Goal: Task Accomplishment & Management: Complete application form

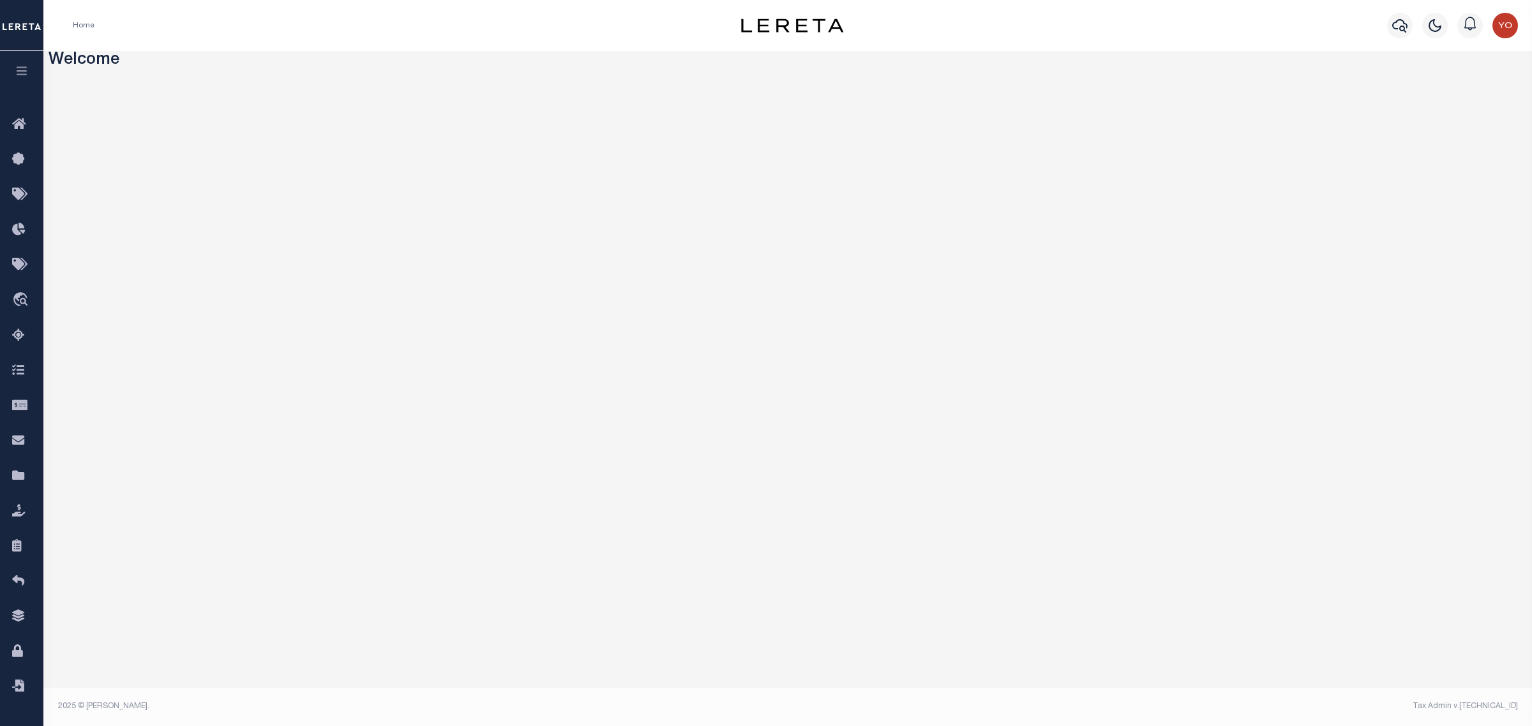
click at [20, 80] on button "button" at bounding box center [21, 72] width 43 height 43
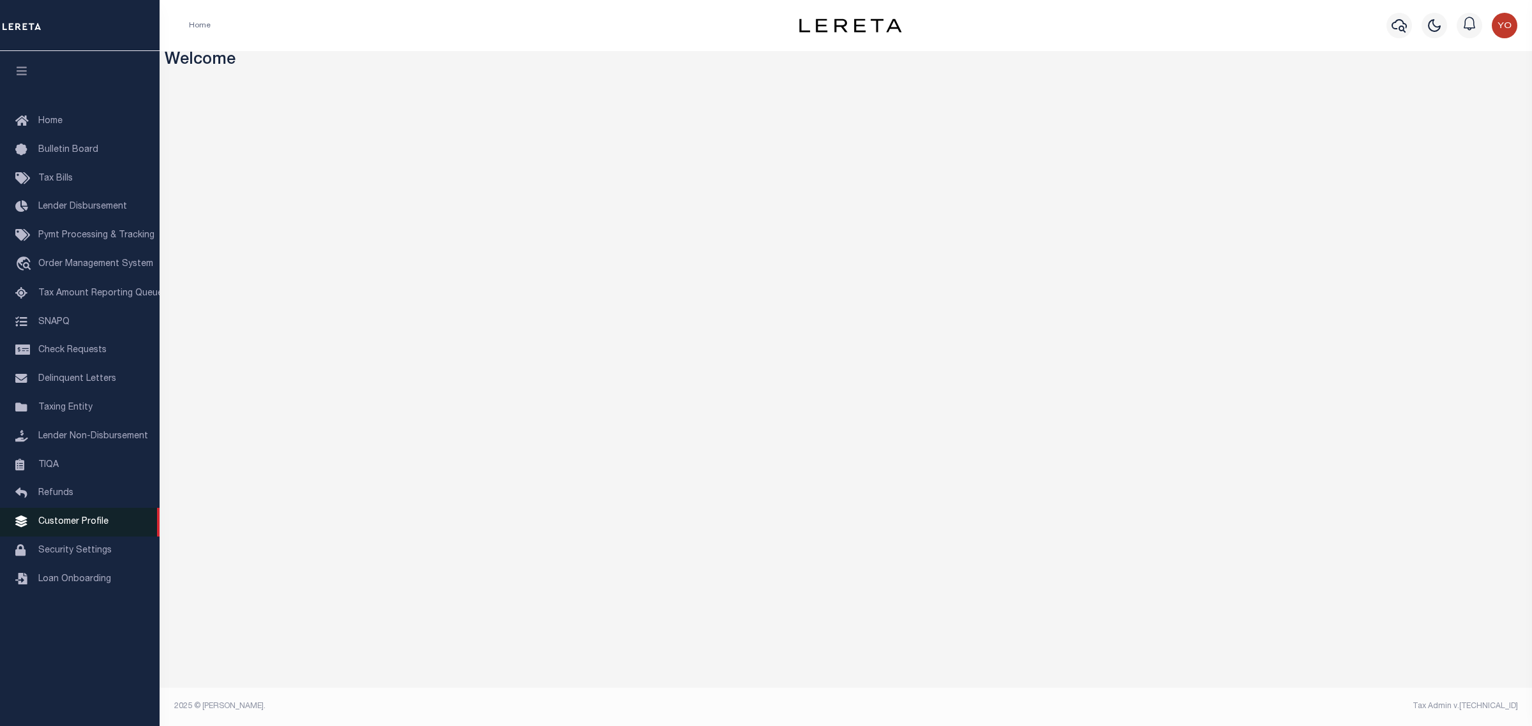
click at [81, 527] on span "Customer Profile" at bounding box center [73, 522] width 70 height 9
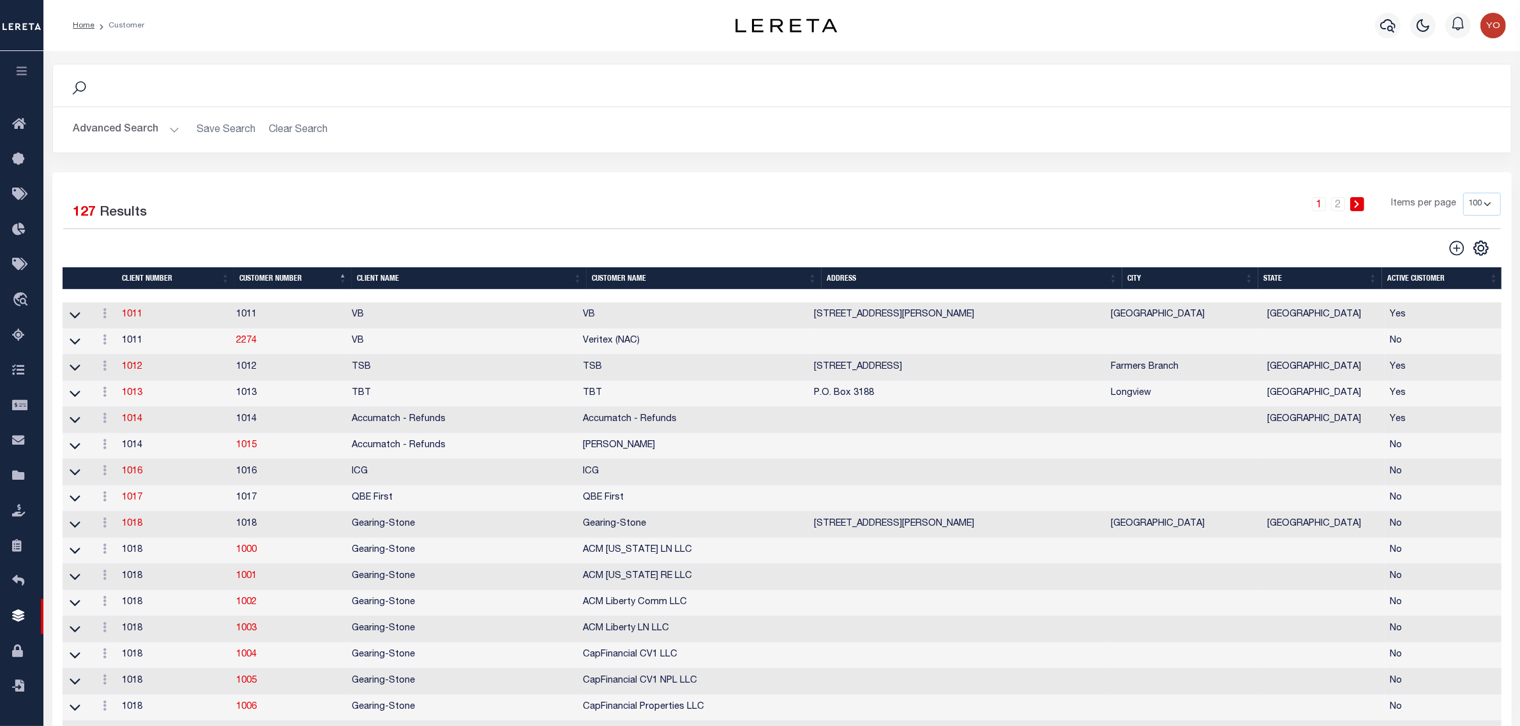
click at [170, 130] on button "Advanced Search" at bounding box center [126, 129] width 106 height 25
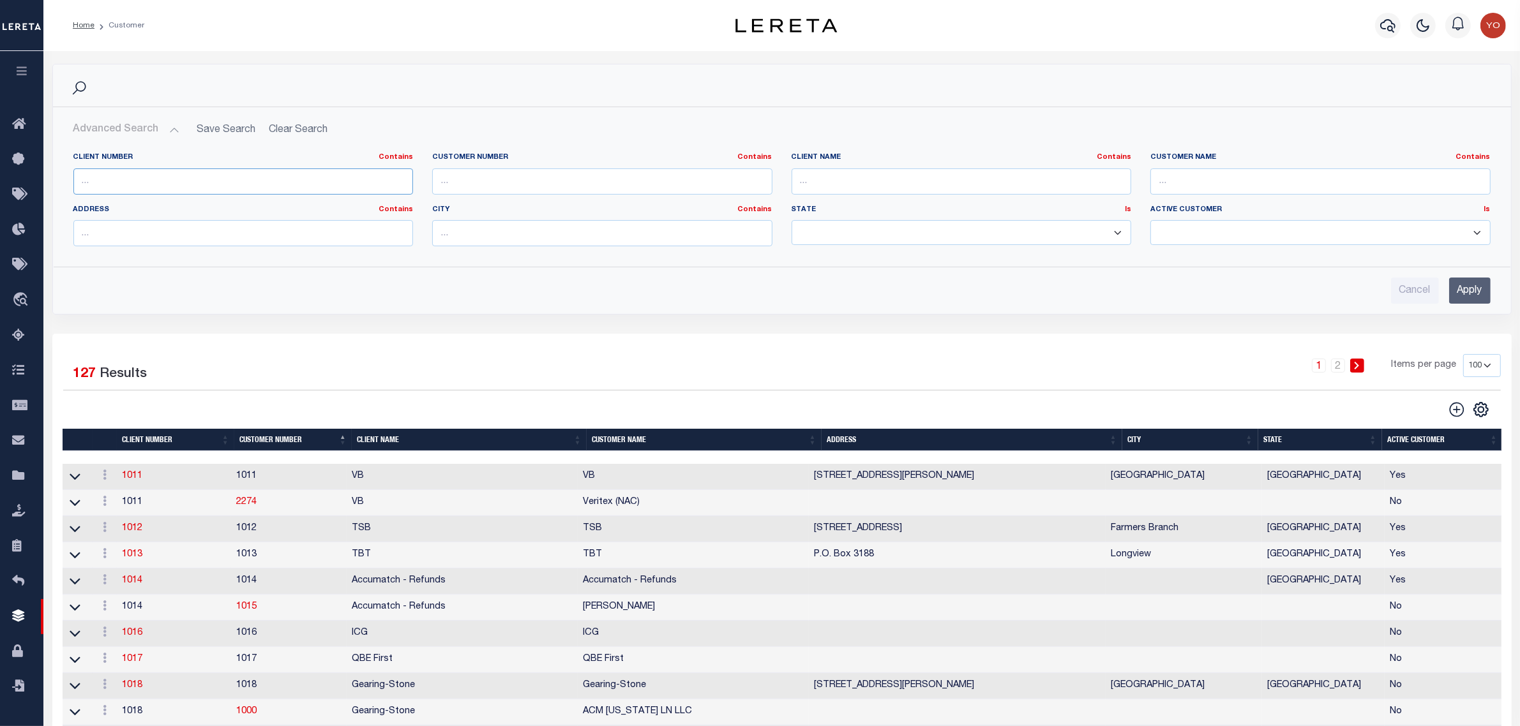
click at [156, 182] on input "text" at bounding box center [243, 182] width 340 height 26
type input "2241"
click at [1459, 285] on input "Apply" at bounding box center [1469, 291] width 41 height 26
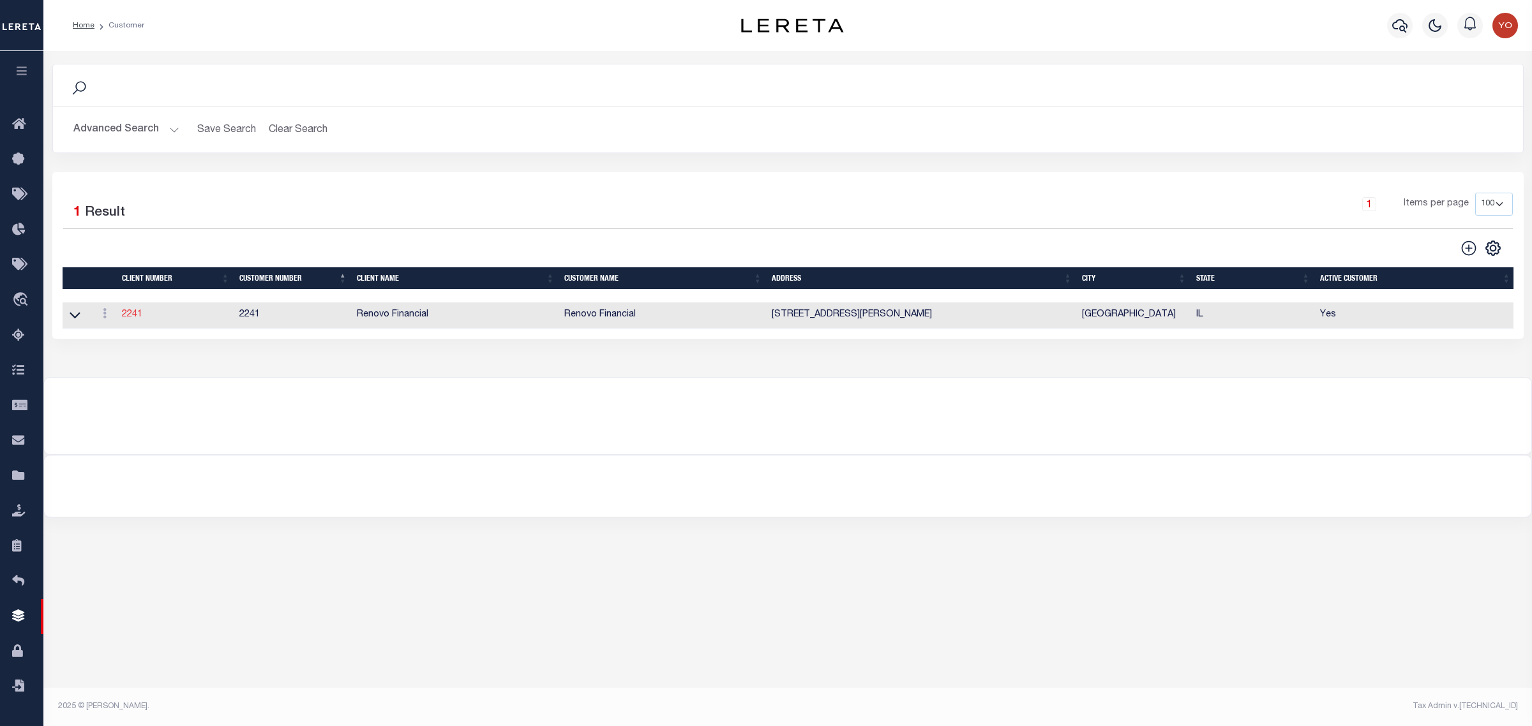
click at [125, 317] on link "2241" at bounding box center [132, 314] width 20 height 9
select select
type input "Renovo Financial"
type input "2241"
type input "Renovo Financial"
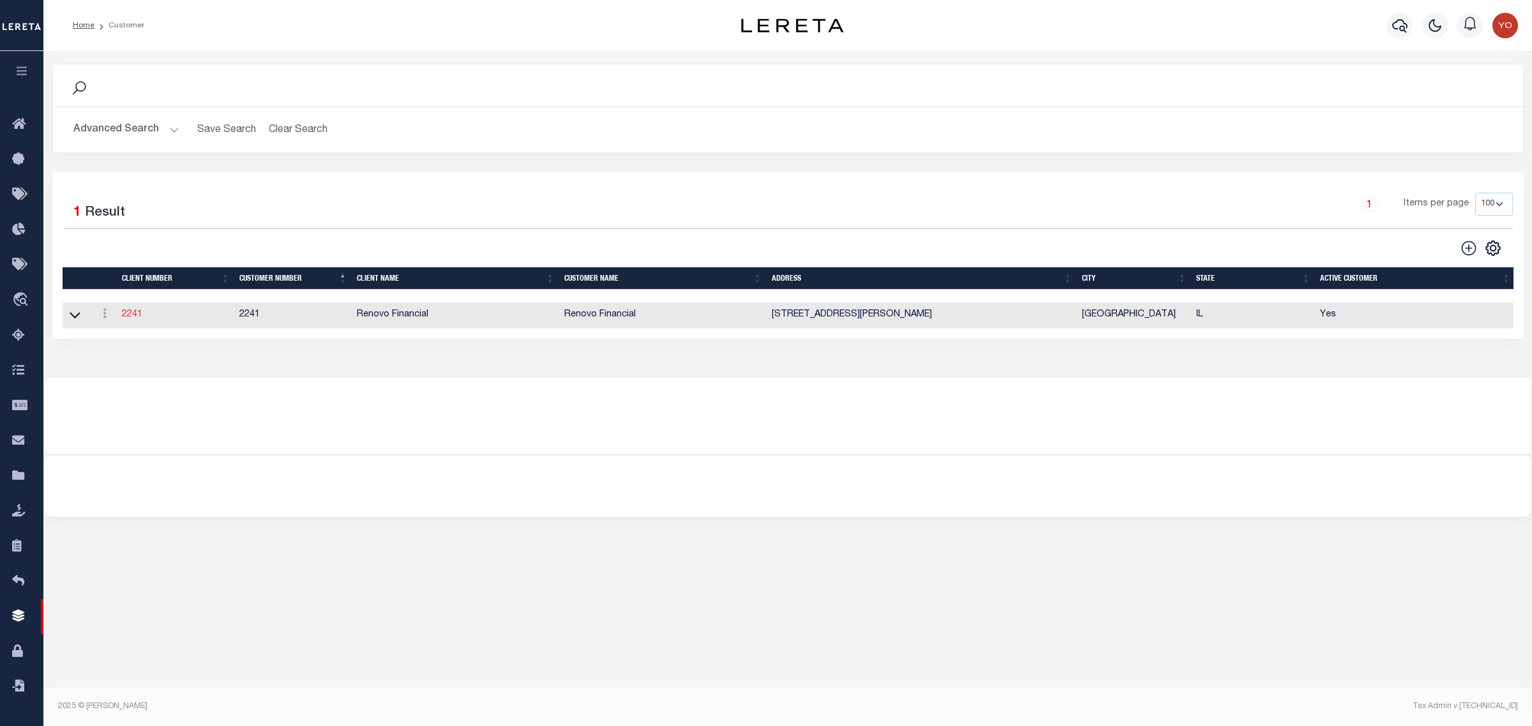
type input "[PERSON_NAME]"
select select "Mixed Portfolio"
type input "[PERSON_NAME]"
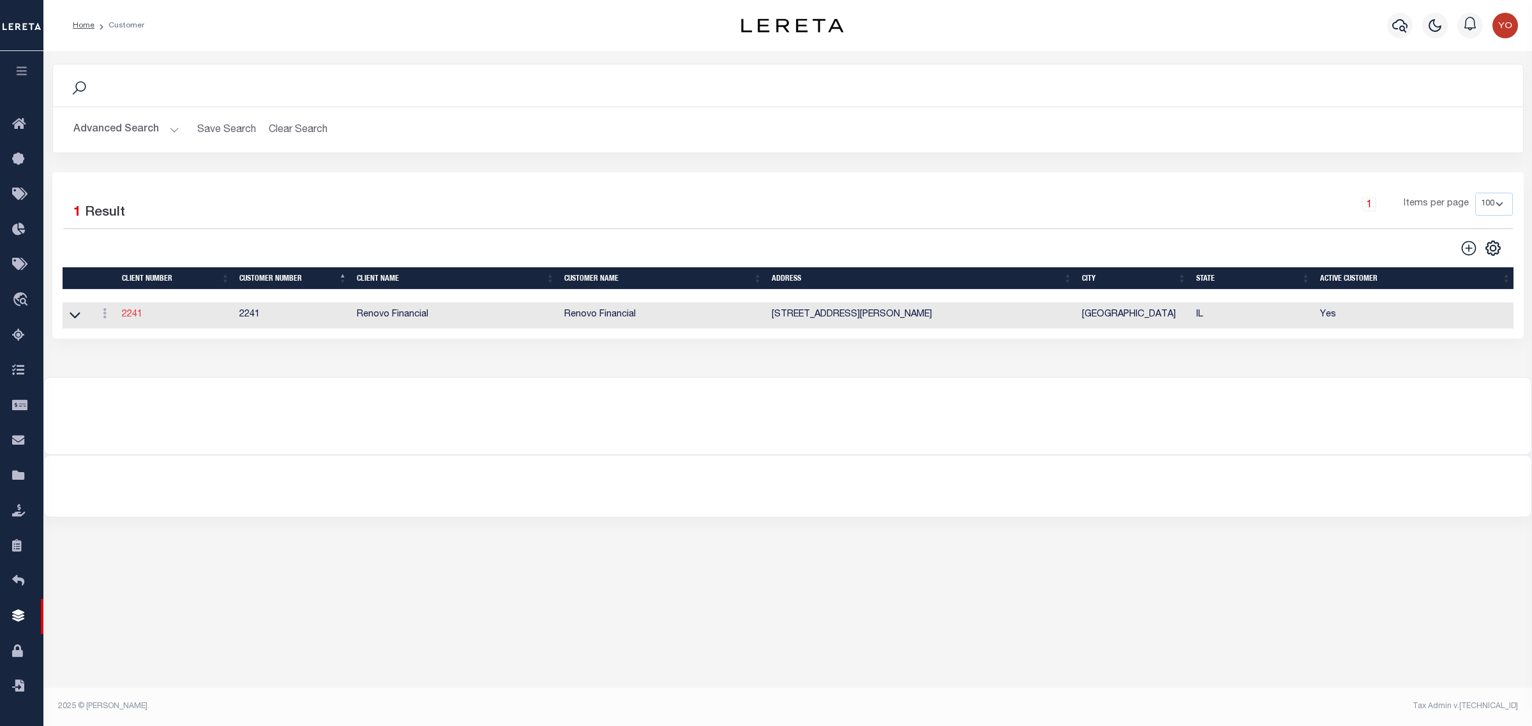
type input "[PERSON_NAME]"
checkbox input "true"
select select
type textarea "$1.10 monthly tracking fee per parcel per month for Refi Parcel in excess of 5 …"
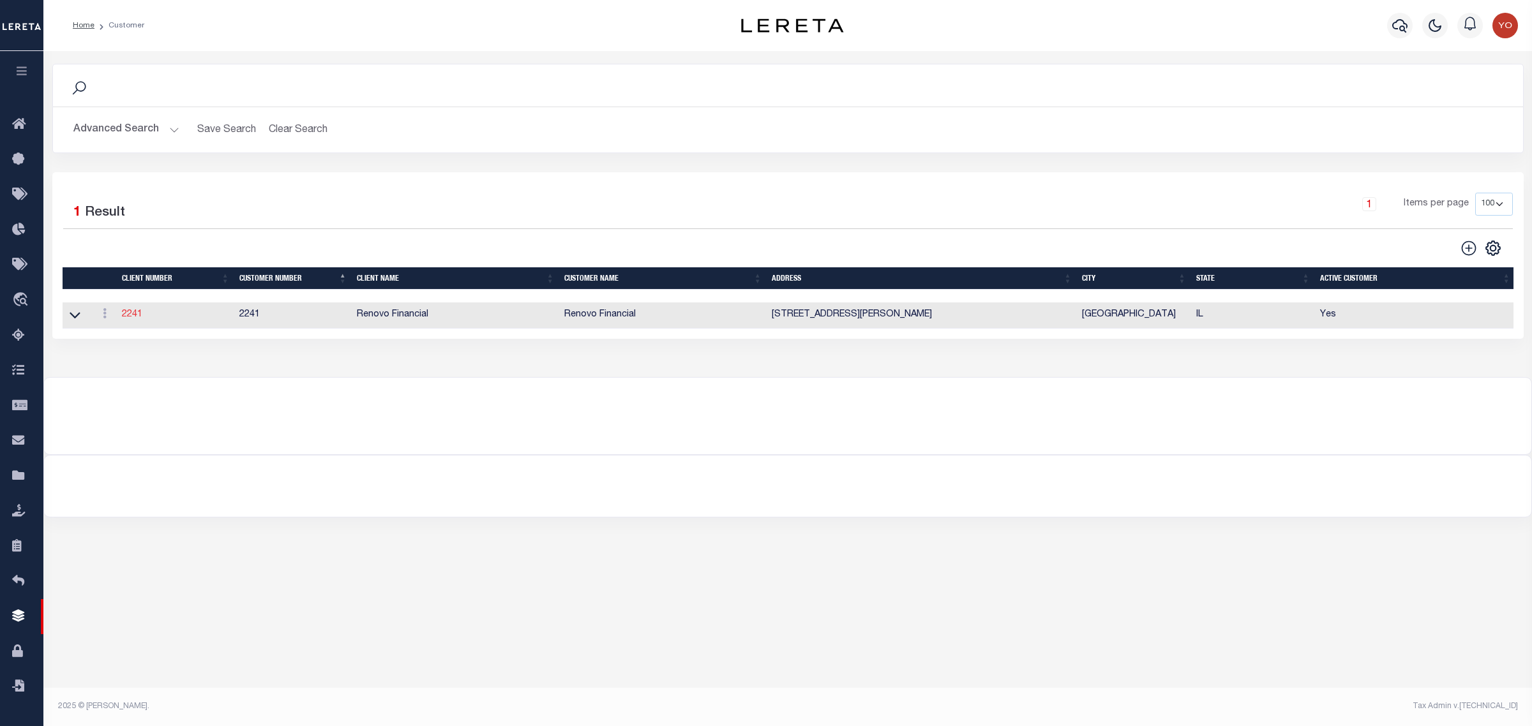
type input "90"
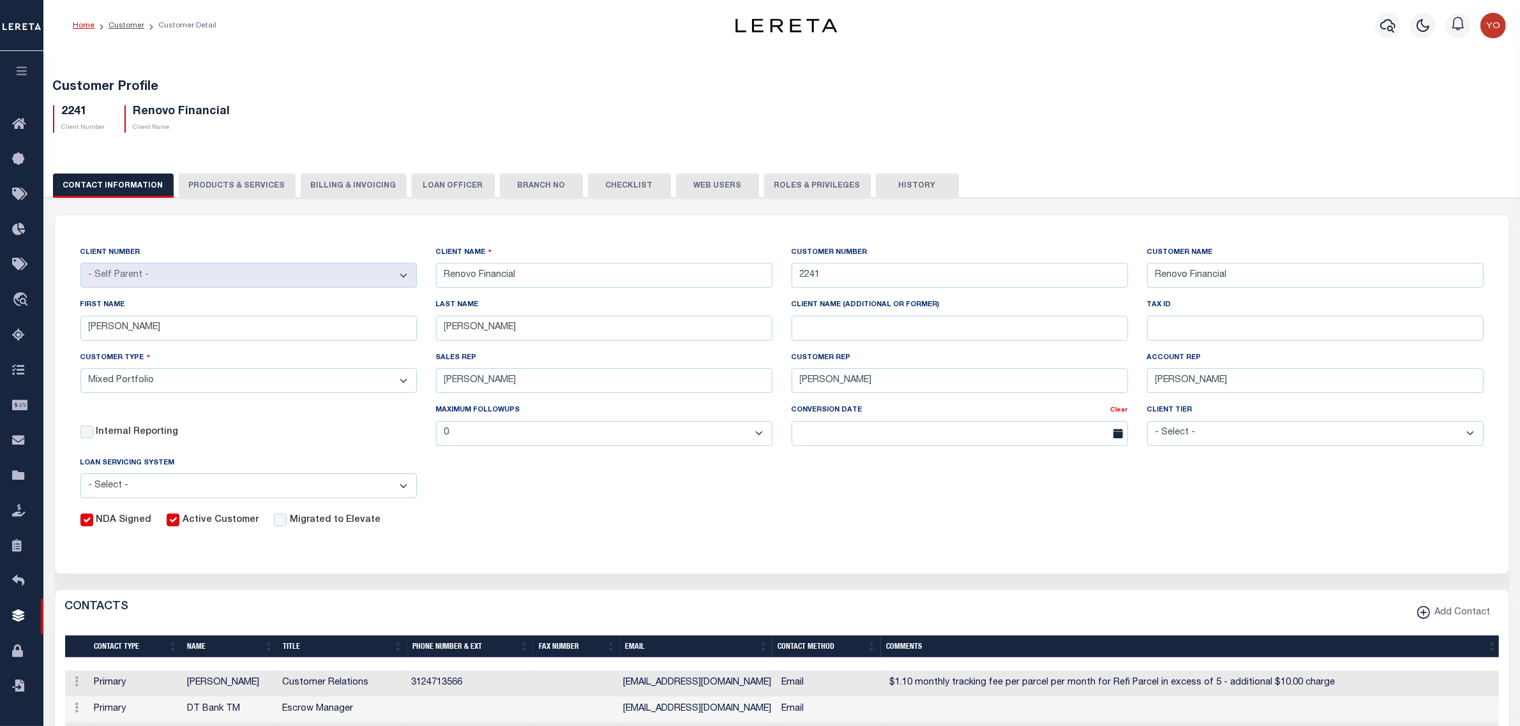
click at [227, 189] on button "PRODUCTS & SERVICES" at bounding box center [237, 186] width 117 height 24
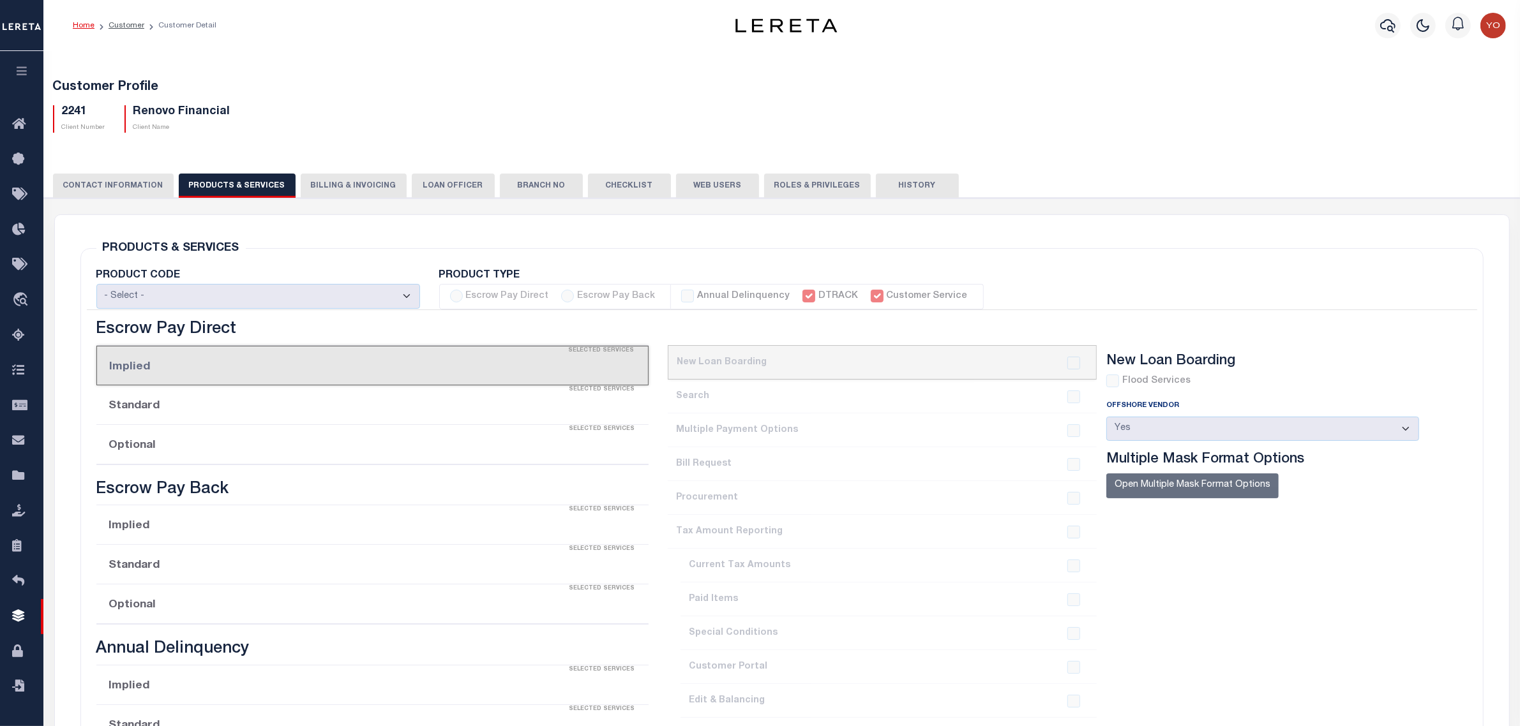
select select "STX"
radio input "true"
checkbox input "true"
type textarea "$1.10 monthly tracking fee per parcel per month for Refi Parcel in excess of 5 …"
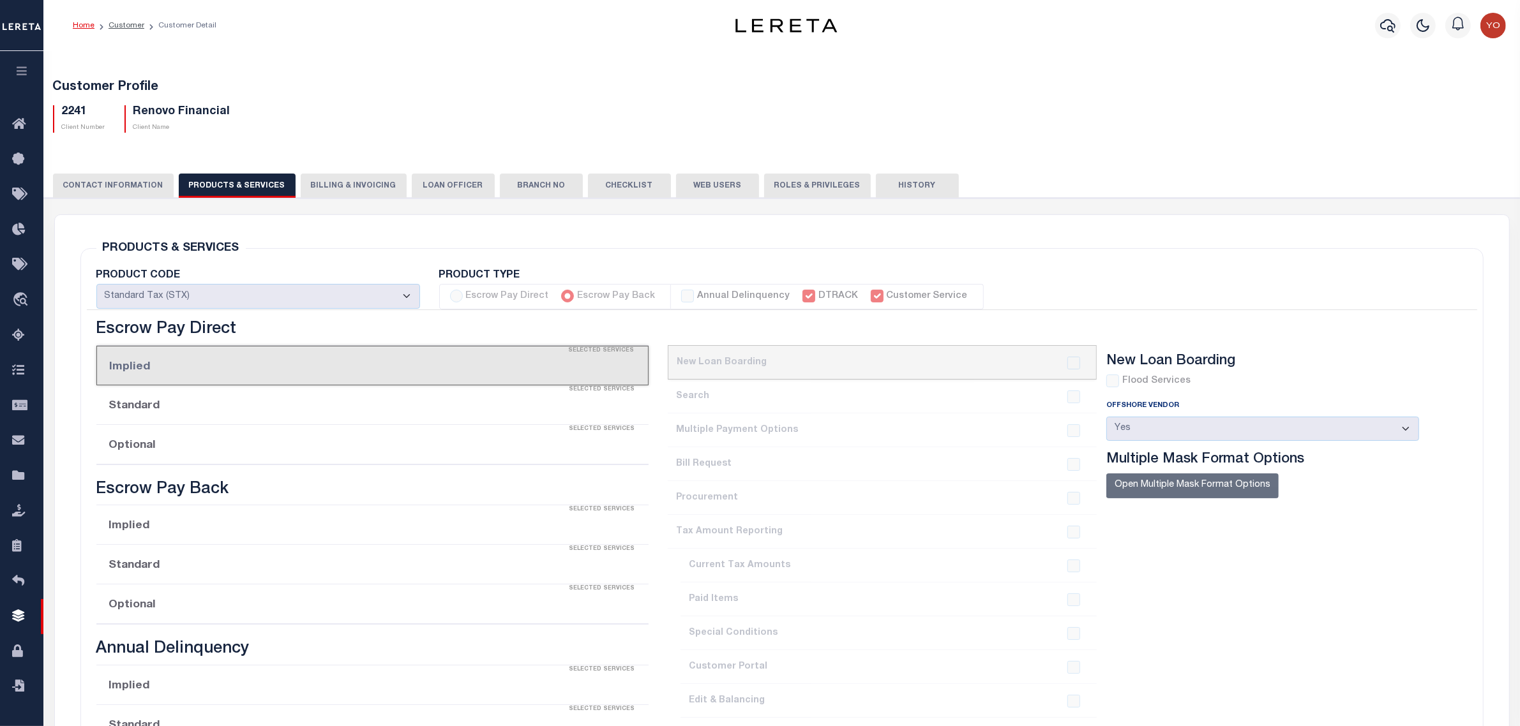
checkbox input "true"
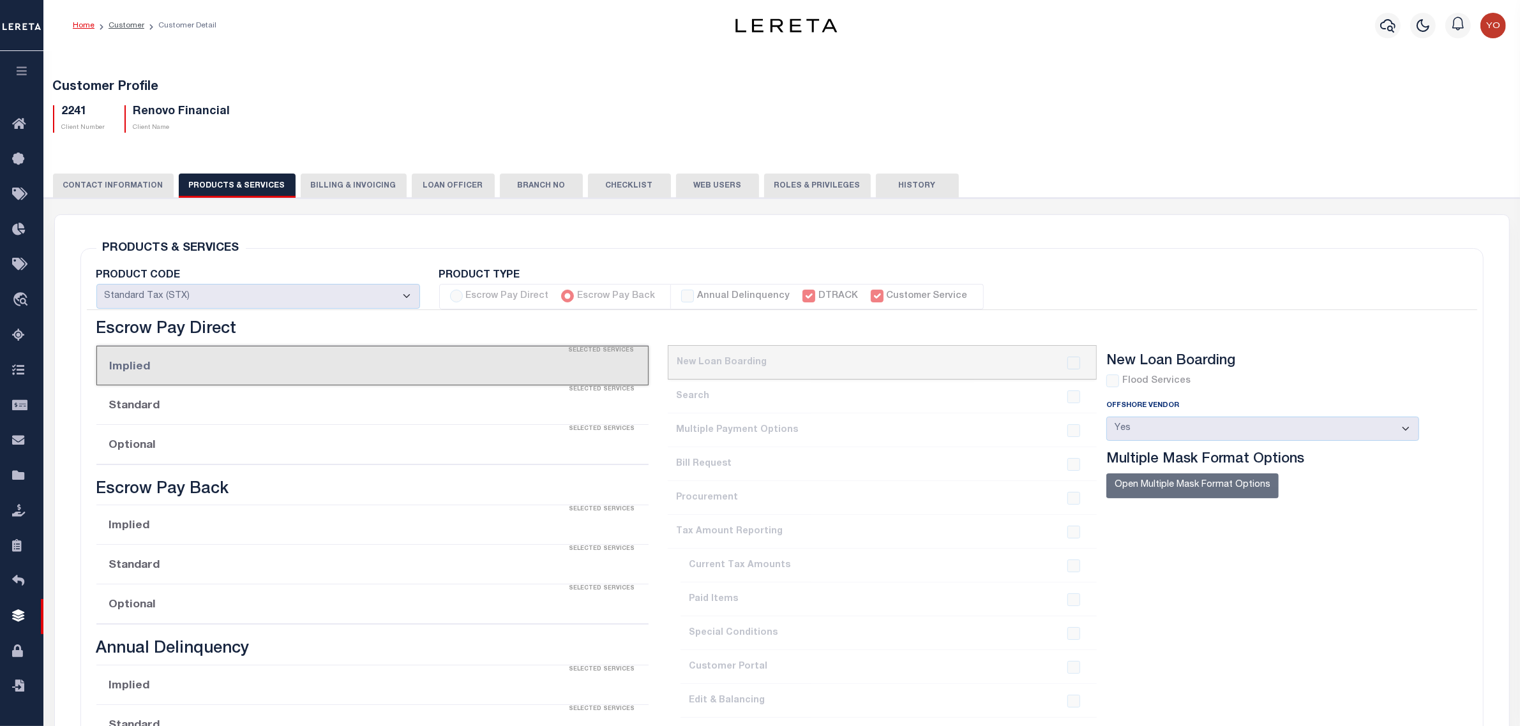
checkbox input "true"
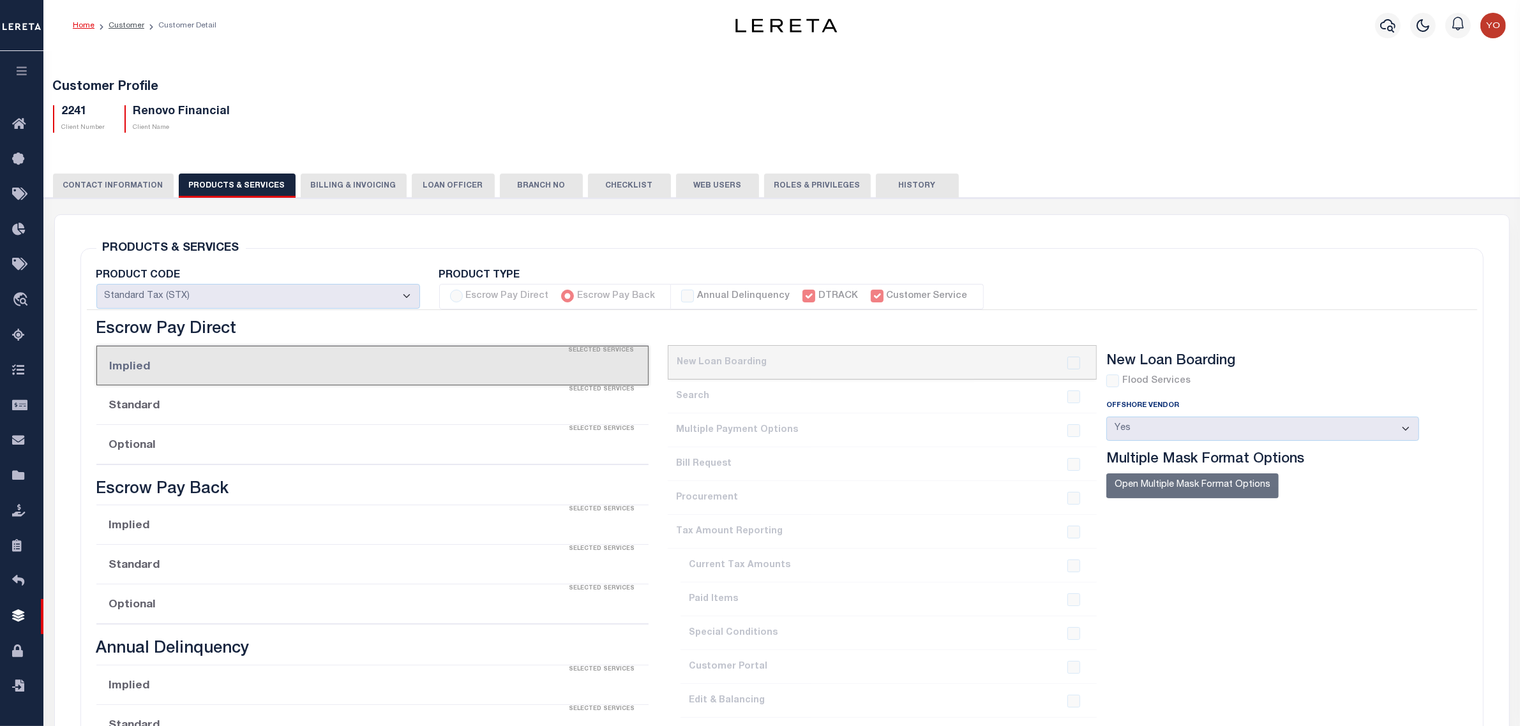
checkbox input "true"
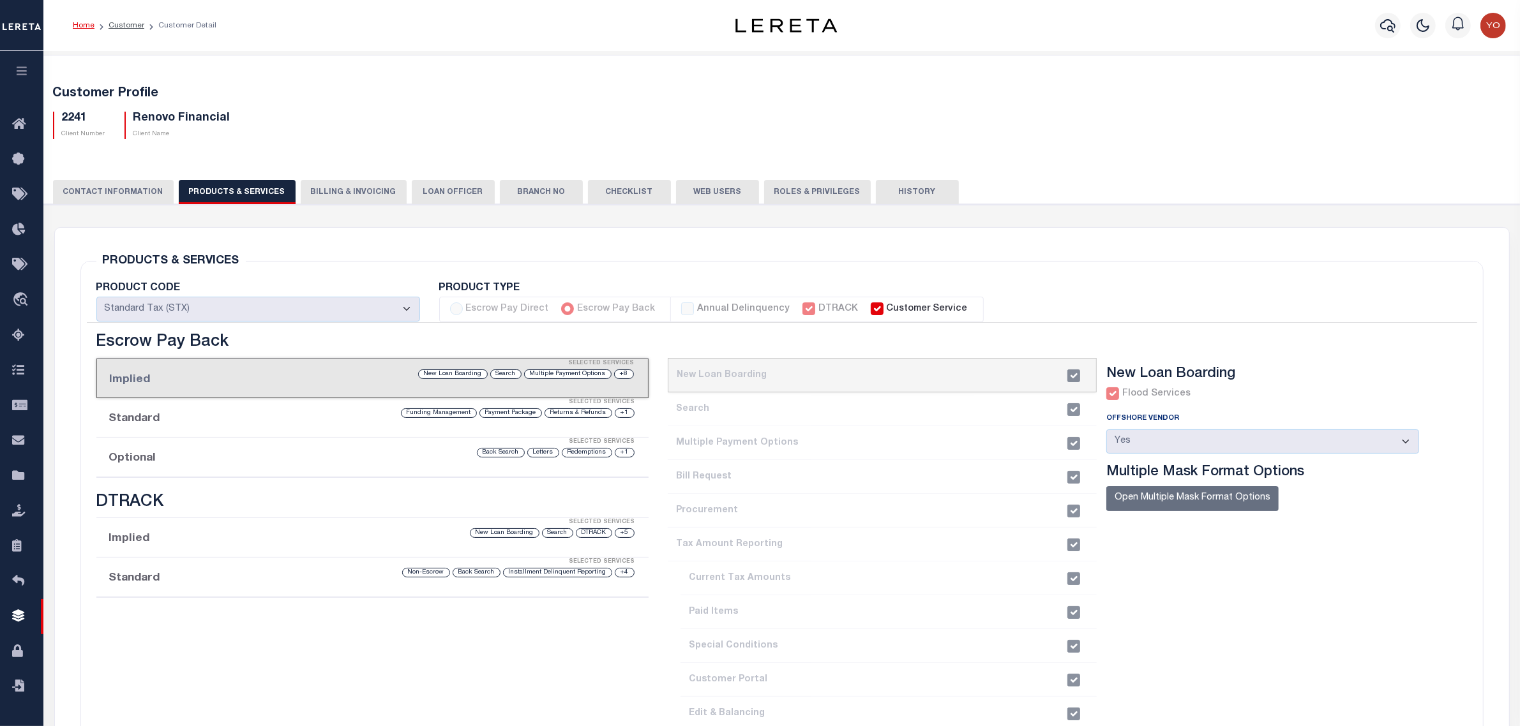
click at [139, 463] on li "Optional Selected Services +1 Redemptions Letters Back Search" at bounding box center [372, 458] width 552 height 40
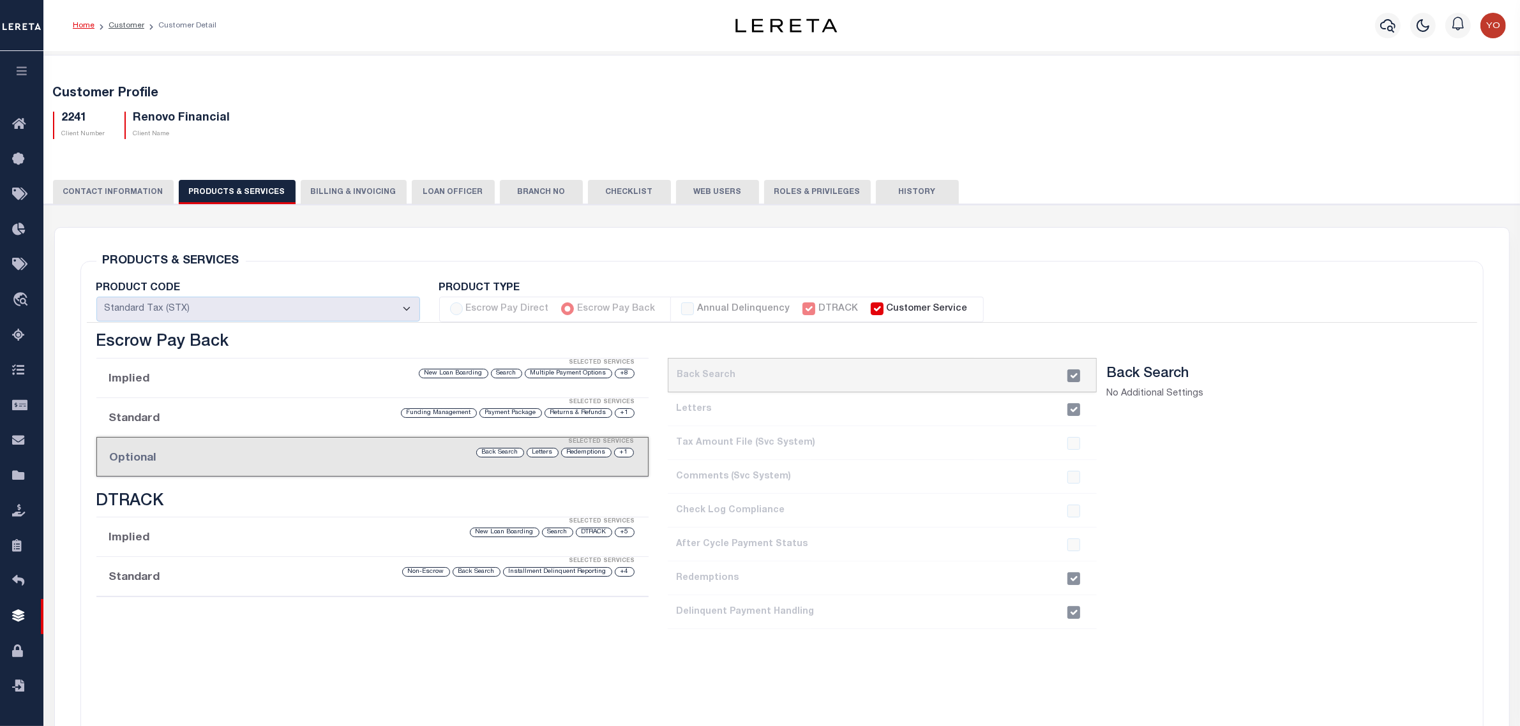
click at [1074, 614] on div at bounding box center [1074, 612] width 24 height 13
click at [977, 610] on li "8. Delinquent Payment Handling" at bounding box center [883, 613] width 430 height 34
click at [716, 621] on li "8. Delinquent Payment Handling" at bounding box center [883, 613] width 430 height 34
